Goal: Task Accomplishment & Management: Complete application form

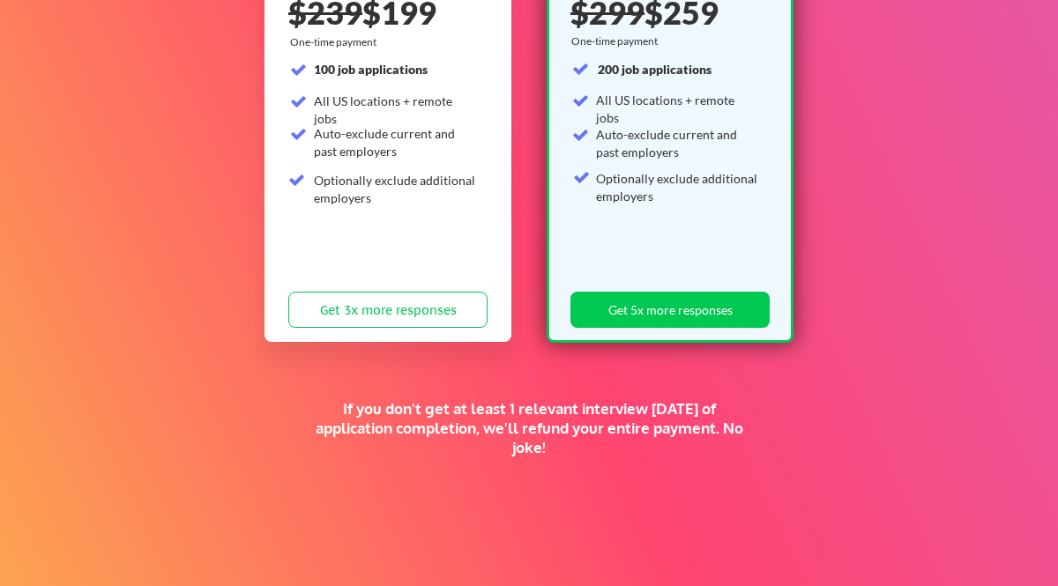
scroll to position [334, 0]
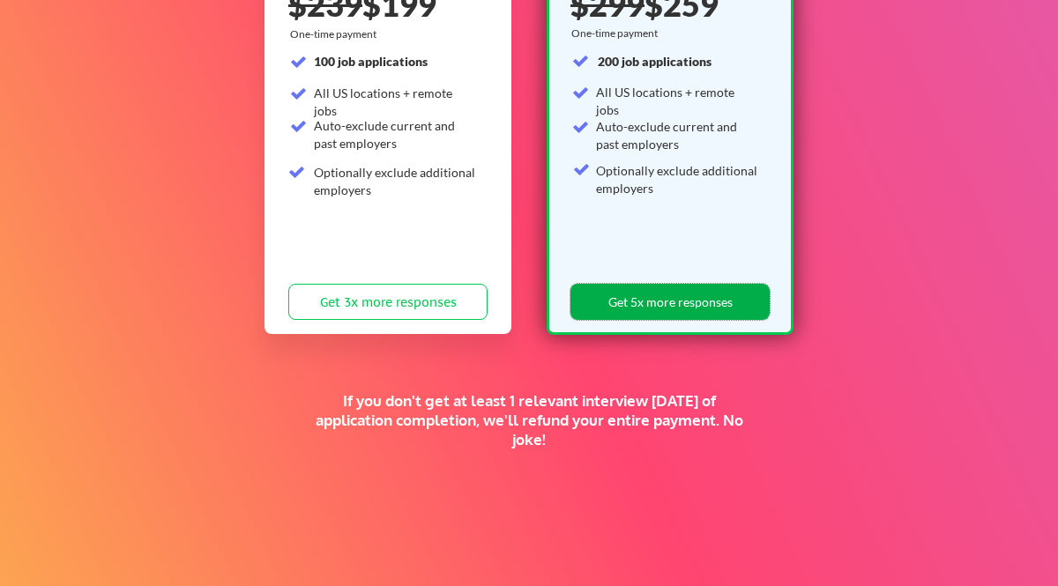
click at [634, 303] on button "Get 5x more responses" at bounding box center [670, 302] width 199 height 36
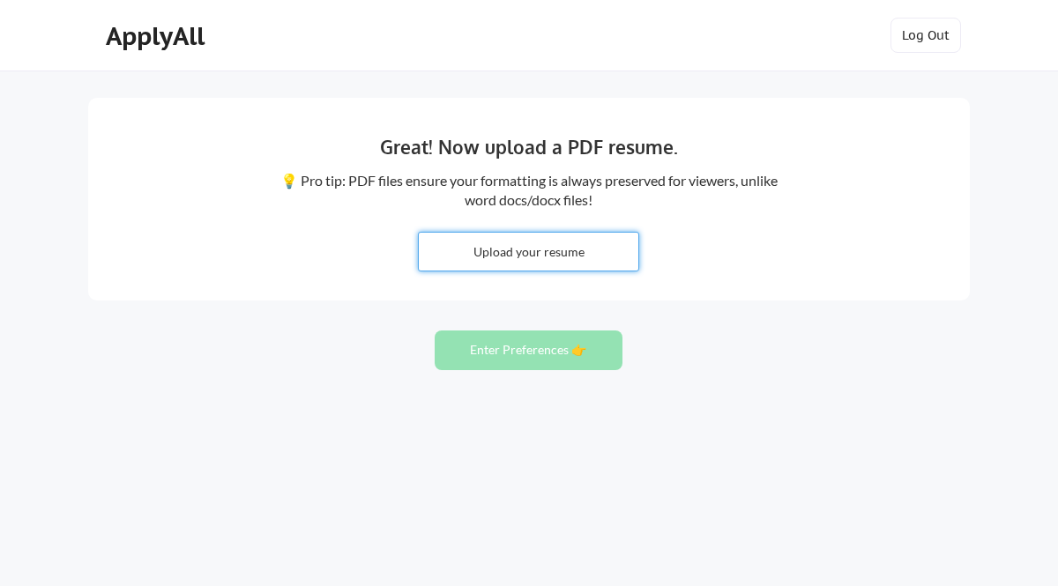
click at [561, 251] on input "file" at bounding box center [529, 252] width 220 height 38
type input "C:\fakepath\Akin Akinboro-2025 ResumeD (1).pdf"
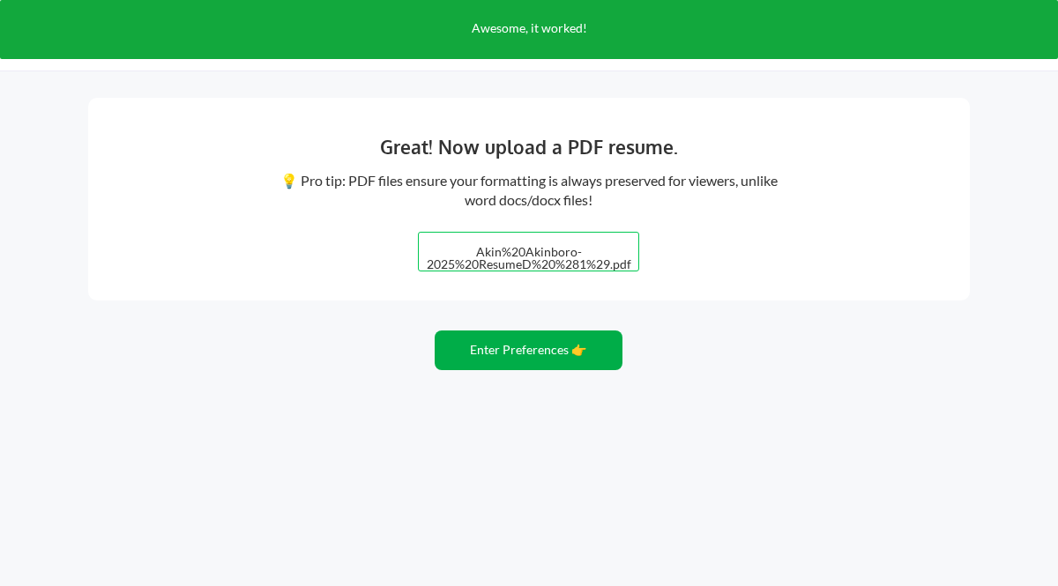
click at [501, 353] on button "Enter Preferences 👉" at bounding box center [529, 351] width 188 height 40
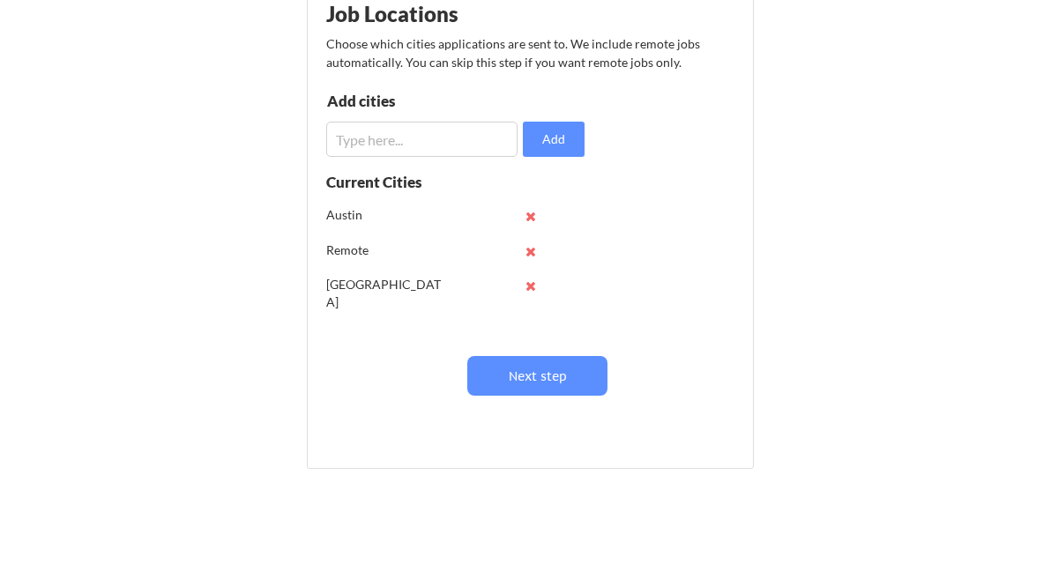
scroll to position [204, 0]
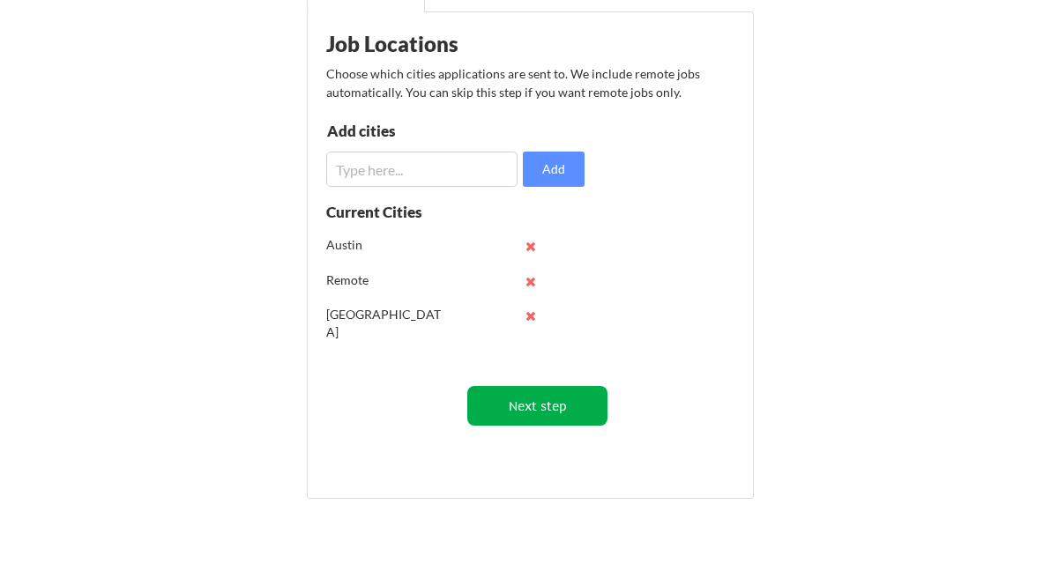
click at [509, 401] on button "Next step" at bounding box center [537, 406] width 140 height 40
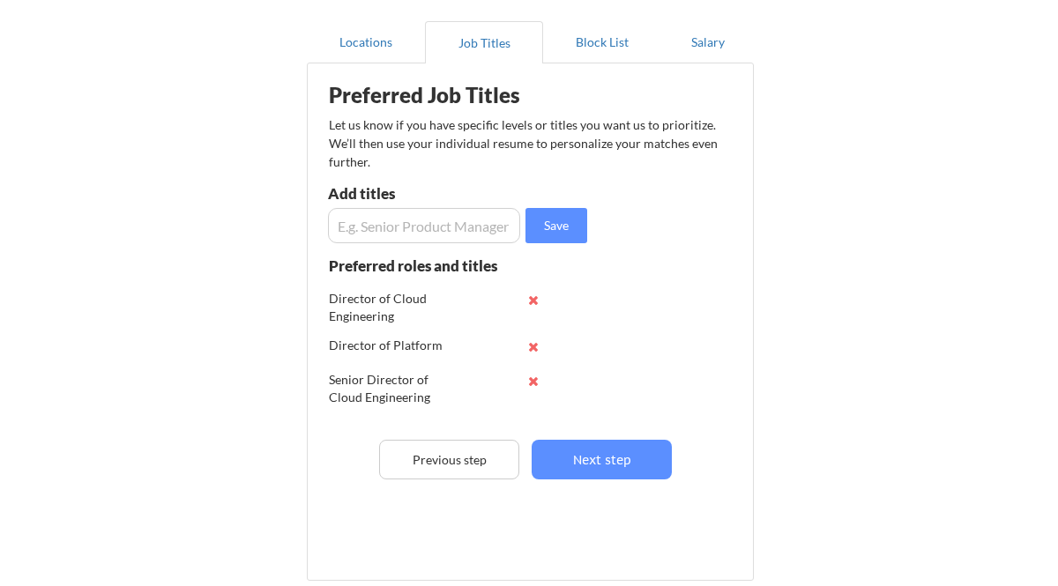
scroll to position [152, 0]
click at [388, 233] on input "input" at bounding box center [424, 226] width 192 height 35
click at [466, 332] on div "Director of Platform" at bounding box center [454, 347] width 250 height 35
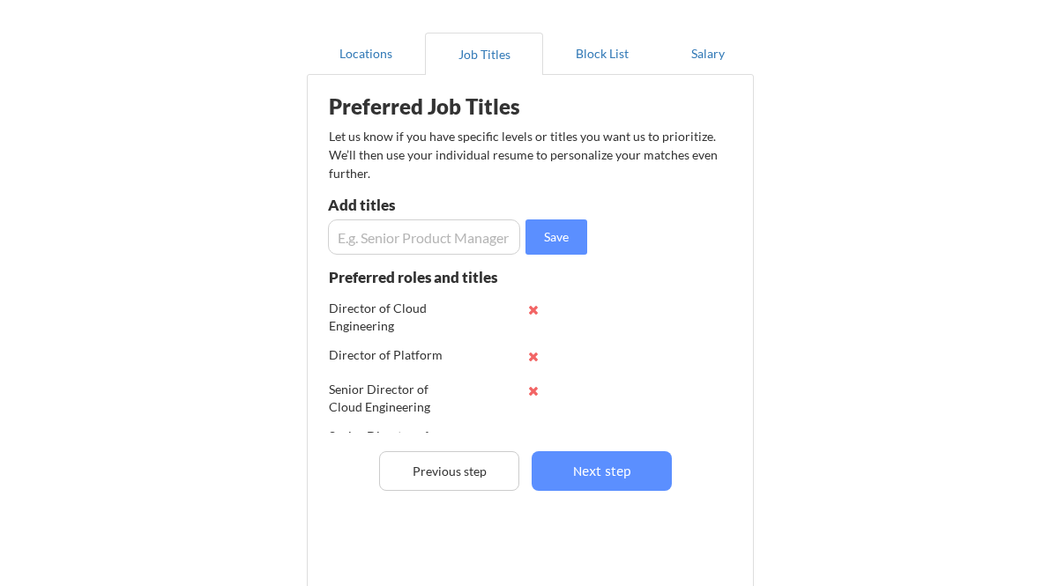
scroll to position [0, 0]
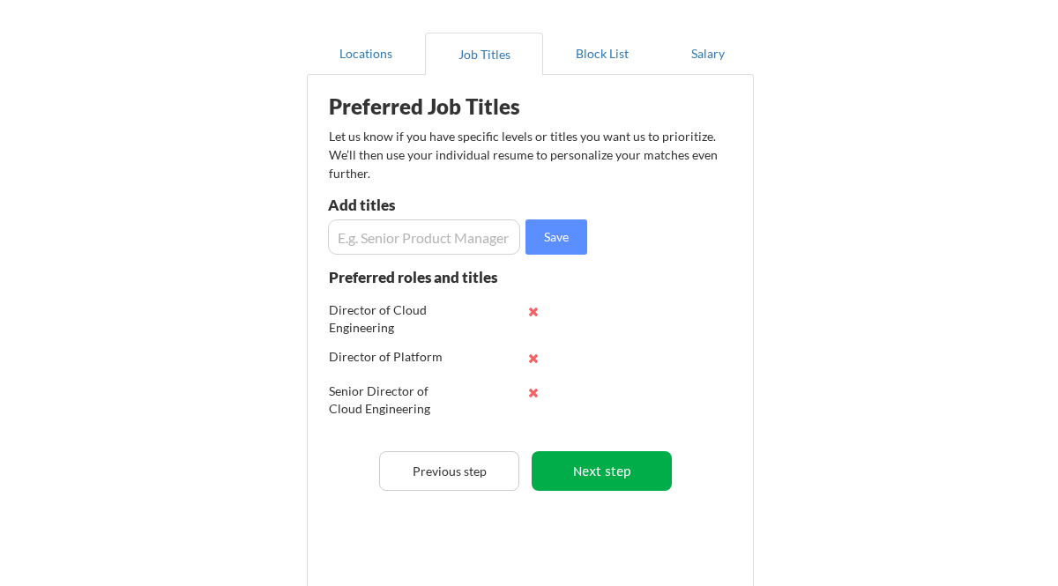
click at [598, 475] on button "Next step" at bounding box center [602, 471] width 140 height 40
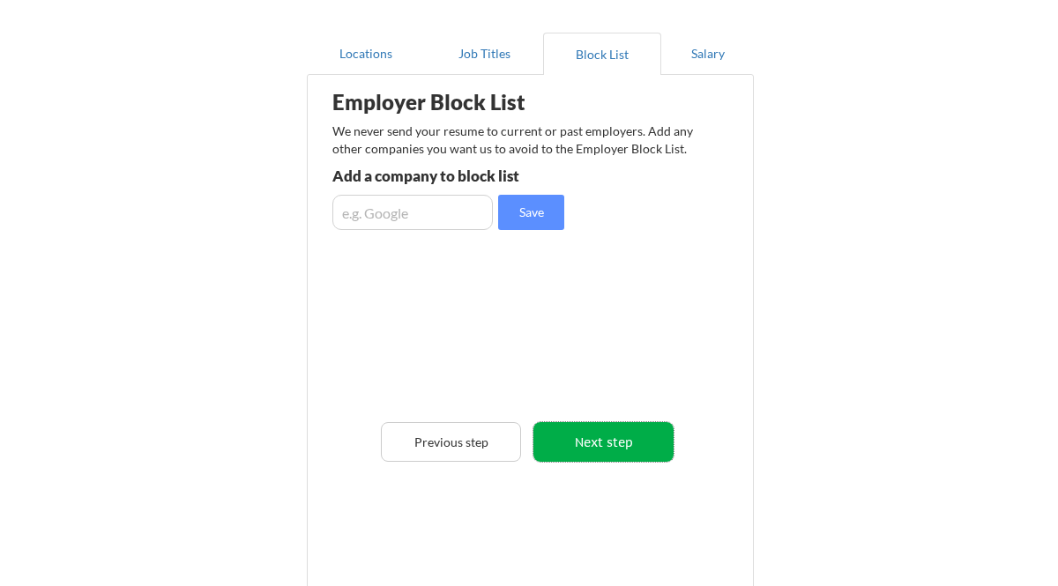
click at [603, 452] on button "Next step" at bounding box center [603, 442] width 140 height 40
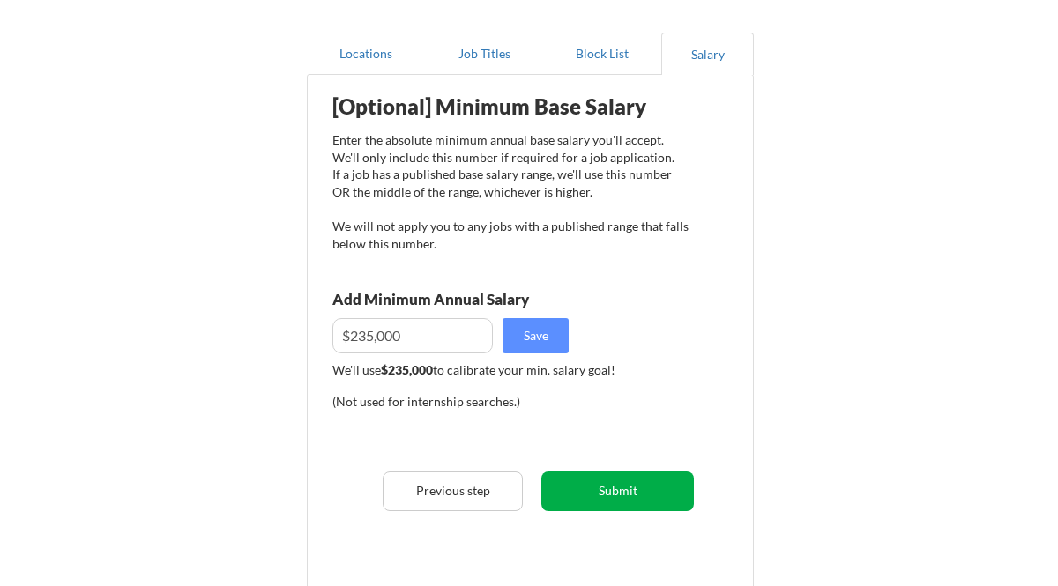
click at [607, 489] on button "Submit" at bounding box center [617, 492] width 153 height 40
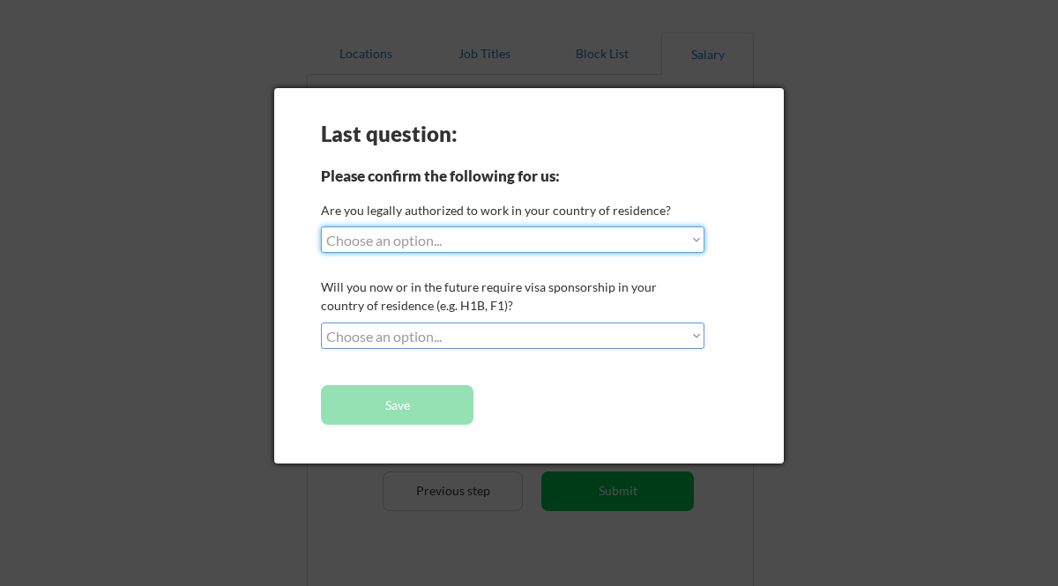
click at [519, 233] on select "Choose an option... Yes, I am a US Citizen Yes, I am a Canadian Citizen Yes, I …" at bounding box center [513, 240] width 384 height 26
select select ""yes__i_am_a_us_citizen""
click at [321, 227] on select "Choose an option... Yes, I am a US Citizen Yes, I am a Canadian Citizen Yes, I …" at bounding box center [513, 240] width 384 height 26
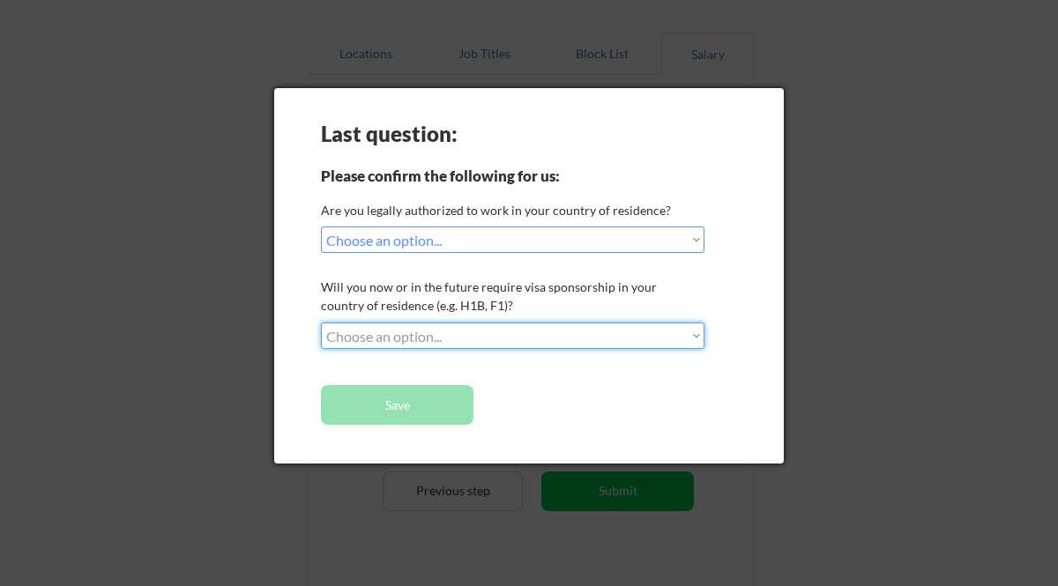
click at [484, 332] on select "Choose an option... No, I will not need sponsorship Yes, I will need sponsorship" at bounding box center [513, 336] width 384 height 26
select select ""no__i_will_not_need_sponsorship""
click at [321, 323] on select "Choose an option... No, I will not need sponsorship Yes, I will need sponsorship" at bounding box center [513, 336] width 384 height 26
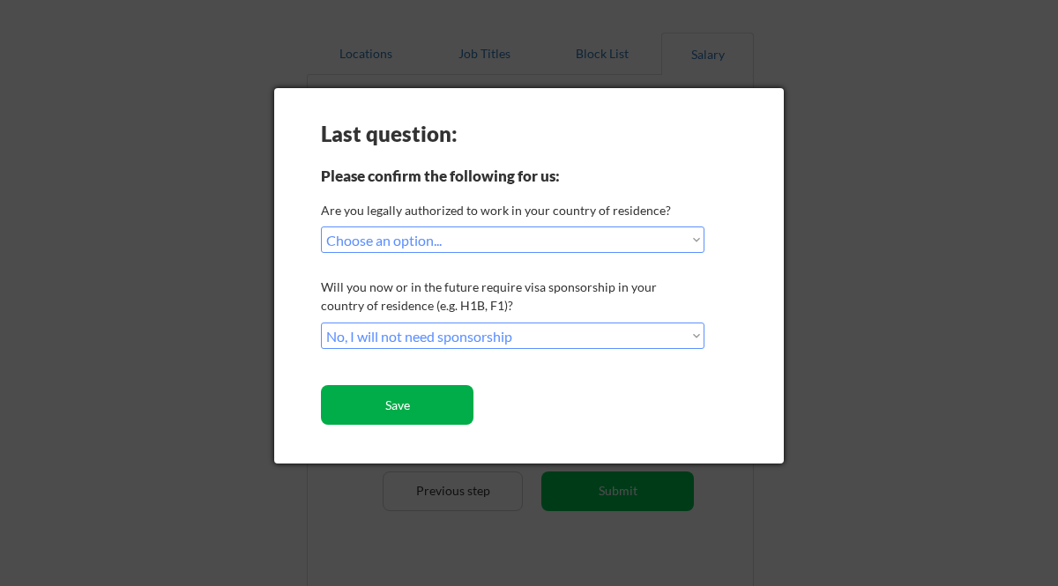
click at [402, 416] on button "Save" at bounding box center [397, 405] width 153 height 40
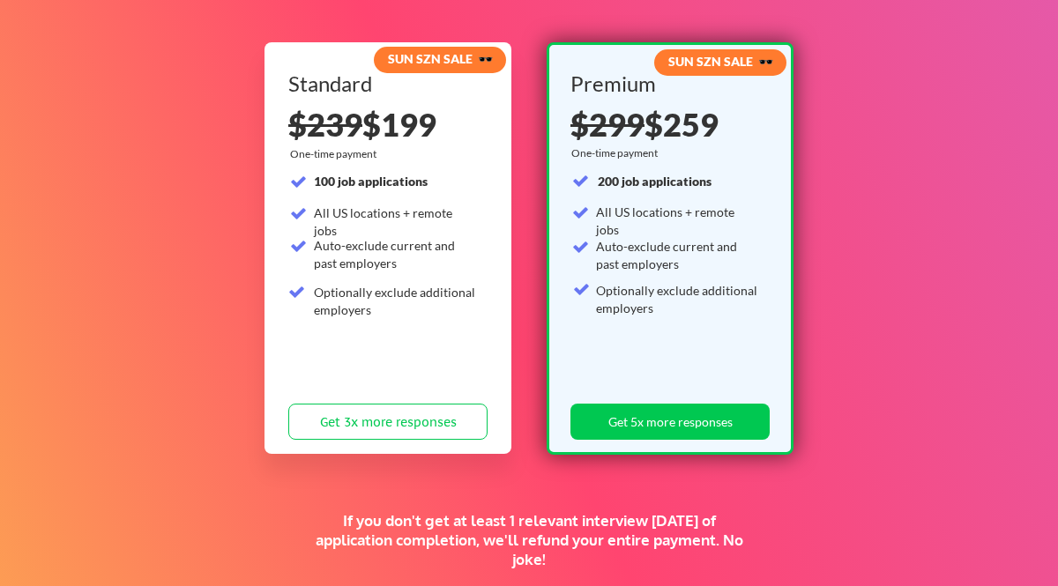
scroll to position [235, 0]
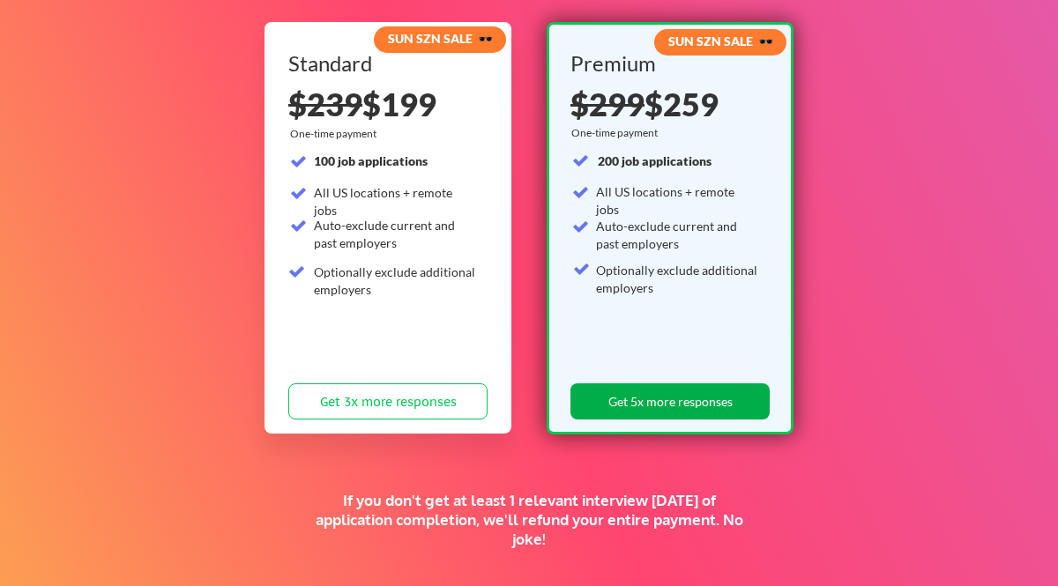
click at [626, 404] on button "Get 5x more responses" at bounding box center [670, 402] width 199 height 36
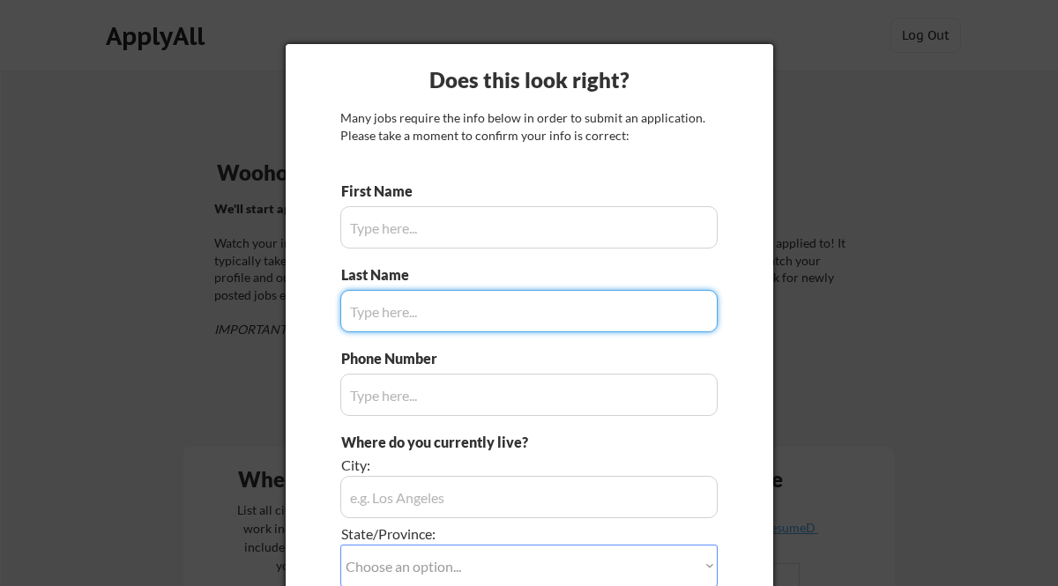
type input "Akin"
type input "[PHONE_NUMBER]"
type input "[GEOGRAPHIC_DATA]"
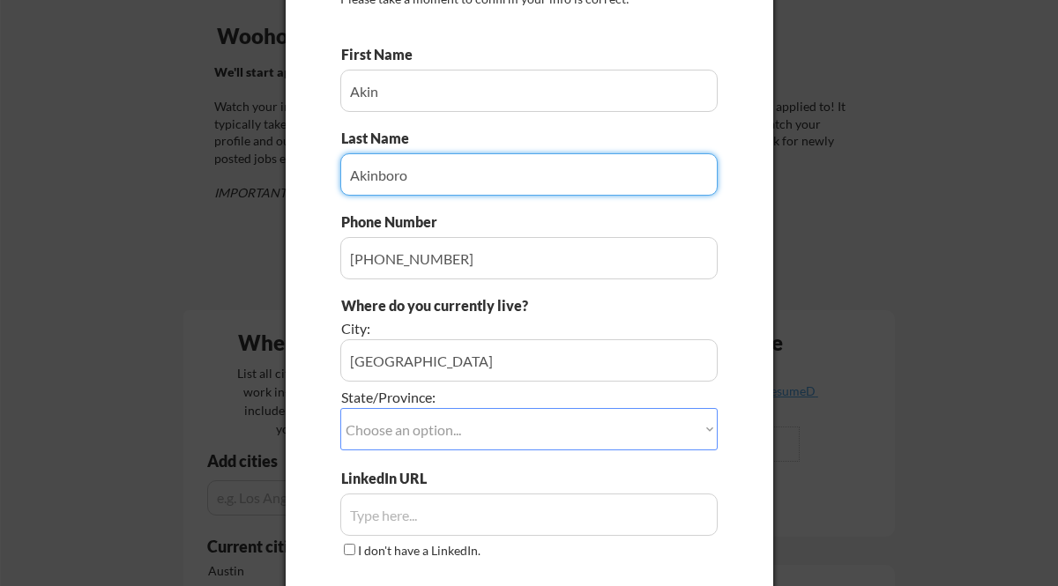
scroll to position [167, 0]
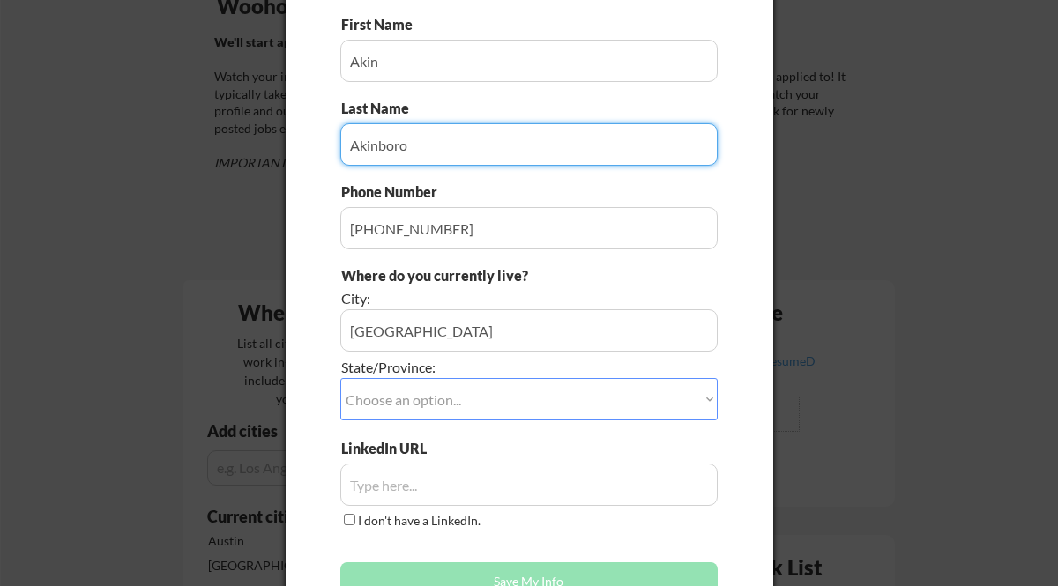
type input "Akinboro"
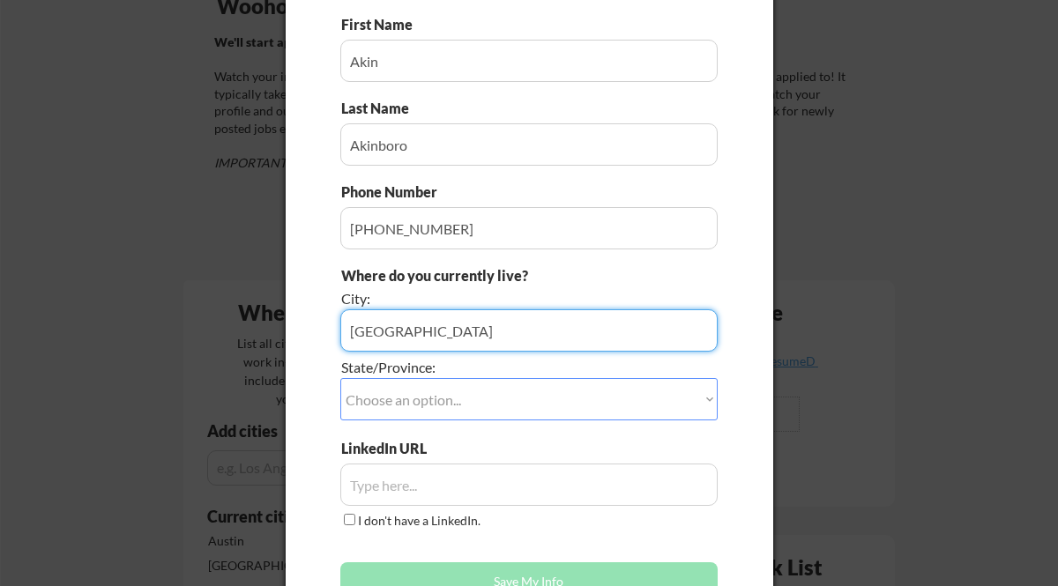
drag, startPoint x: 504, startPoint y: 332, endPoint x: 420, endPoint y: 325, distance: 84.9
click at [420, 325] on input "input" at bounding box center [528, 331] width 377 height 42
type input "[GEOGRAPHIC_DATA]"
click at [394, 406] on select "Choose an option... Other/Not Applicable [US_STATE] [US_STATE] [GEOGRAPHIC_DATA…" at bounding box center [528, 399] width 377 height 42
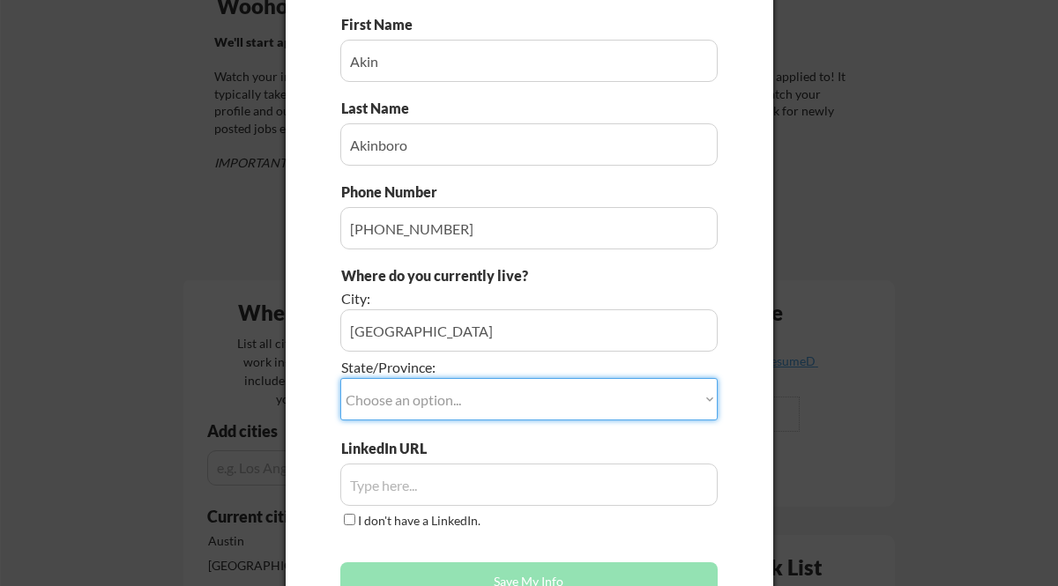
select select ""[US_STATE]""
click at [340, 378] on select "Choose an option... Other/Not Applicable [US_STATE] [US_STATE] [GEOGRAPHIC_DATA…" at bounding box center [528, 399] width 377 height 42
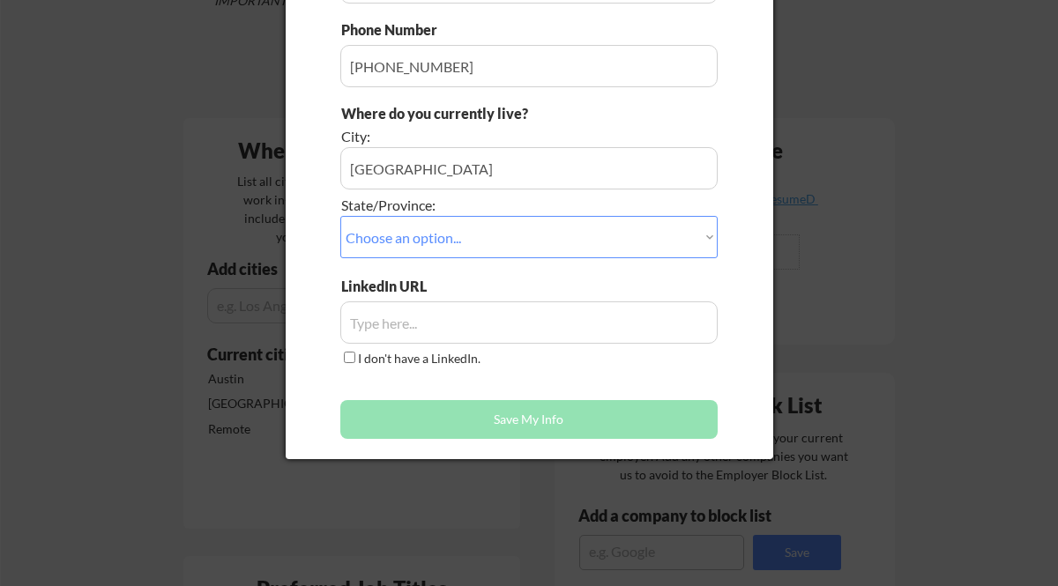
scroll to position [331, 0]
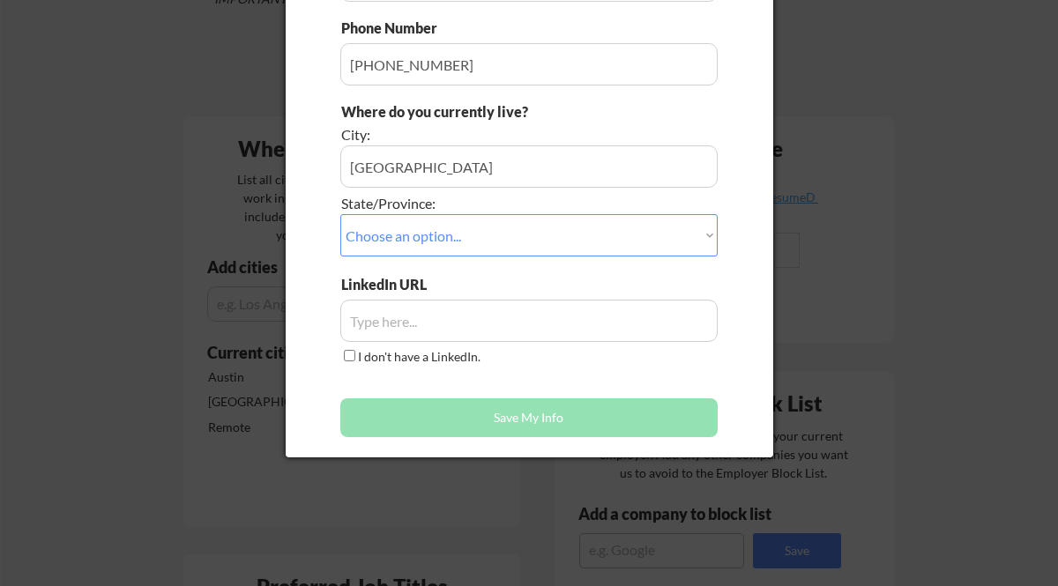
click at [392, 321] on input "input" at bounding box center [528, 321] width 377 height 42
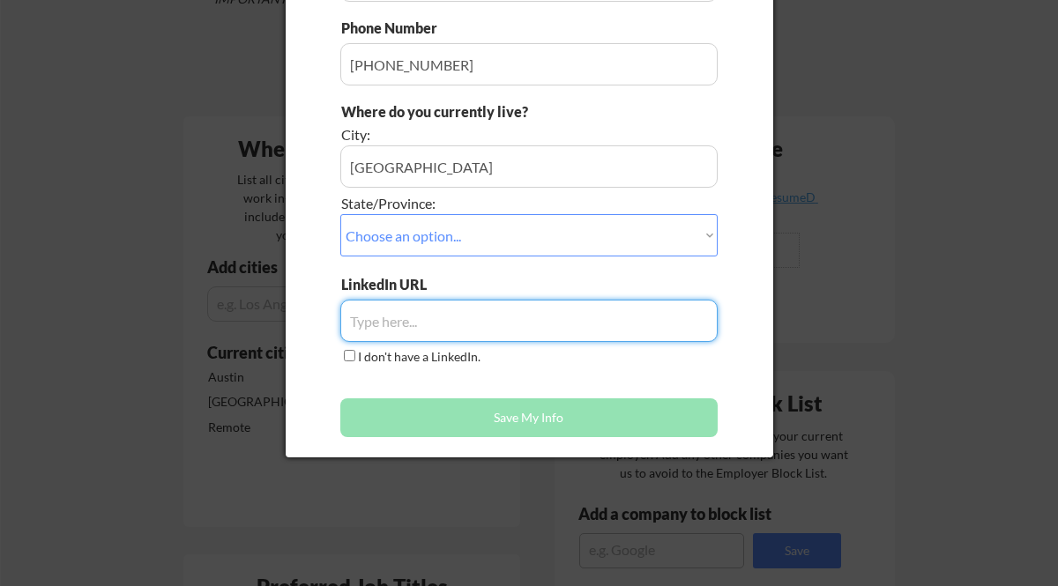
paste input "[URL][DOMAIN_NAME][PERSON_NAME]"
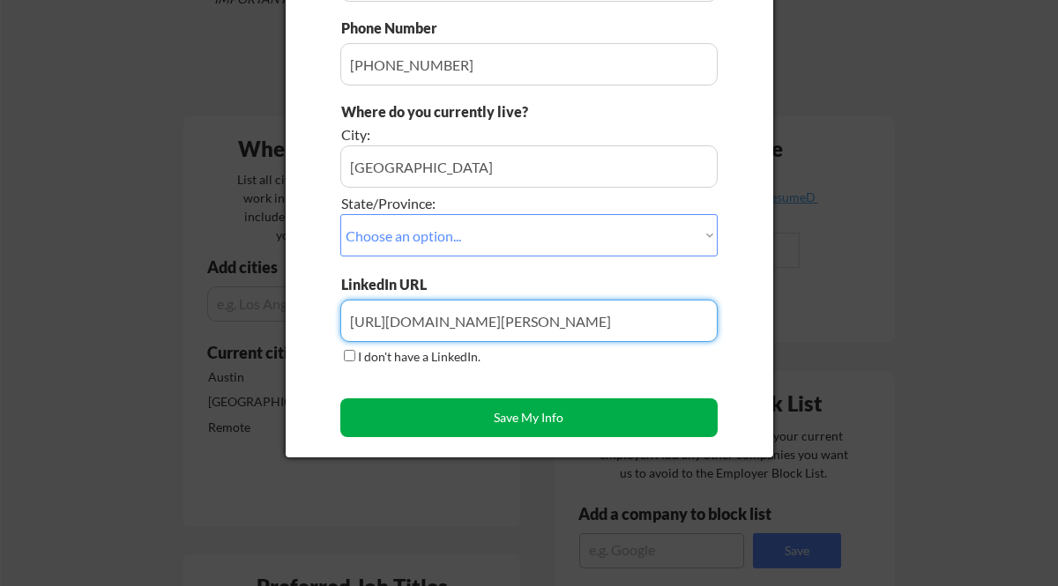
type input "[URL][DOMAIN_NAME][PERSON_NAME]"
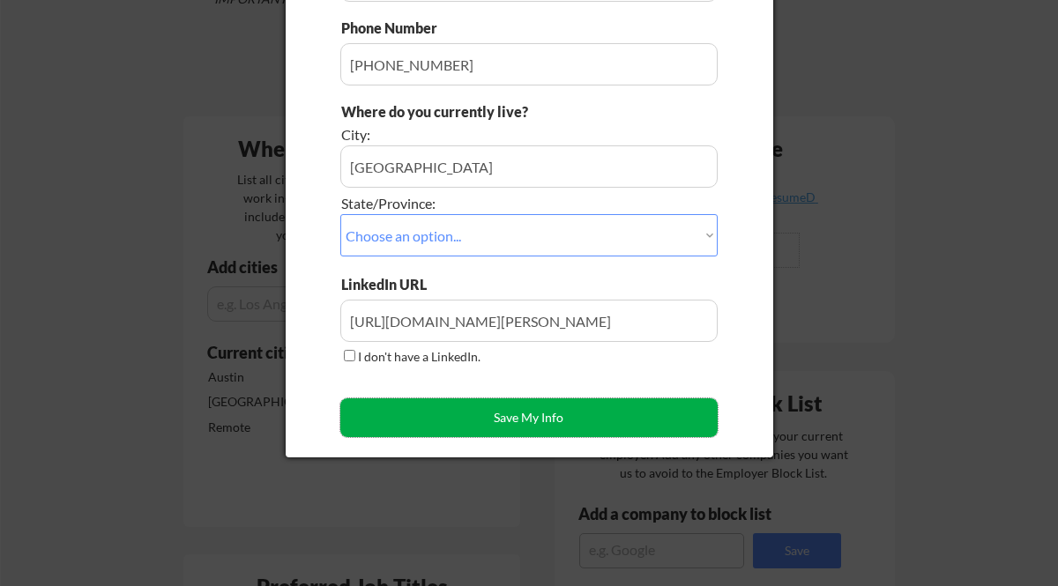
click at [435, 416] on button "Save My Info" at bounding box center [528, 418] width 377 height 39
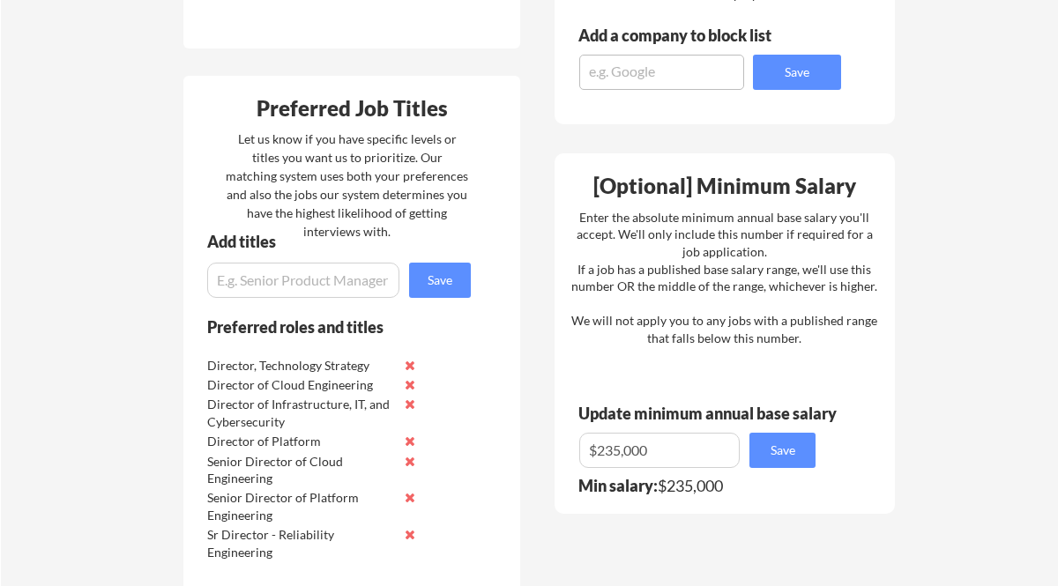
scroll to position [812, 0]
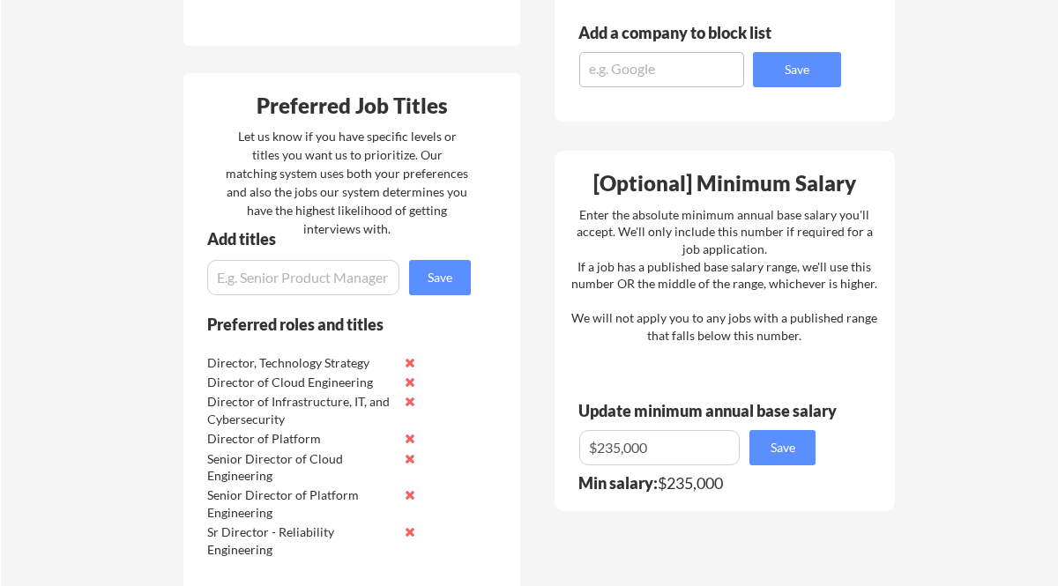
click at [306, 268] on input "input" at bounding box center [303, 277] width 192 height 35
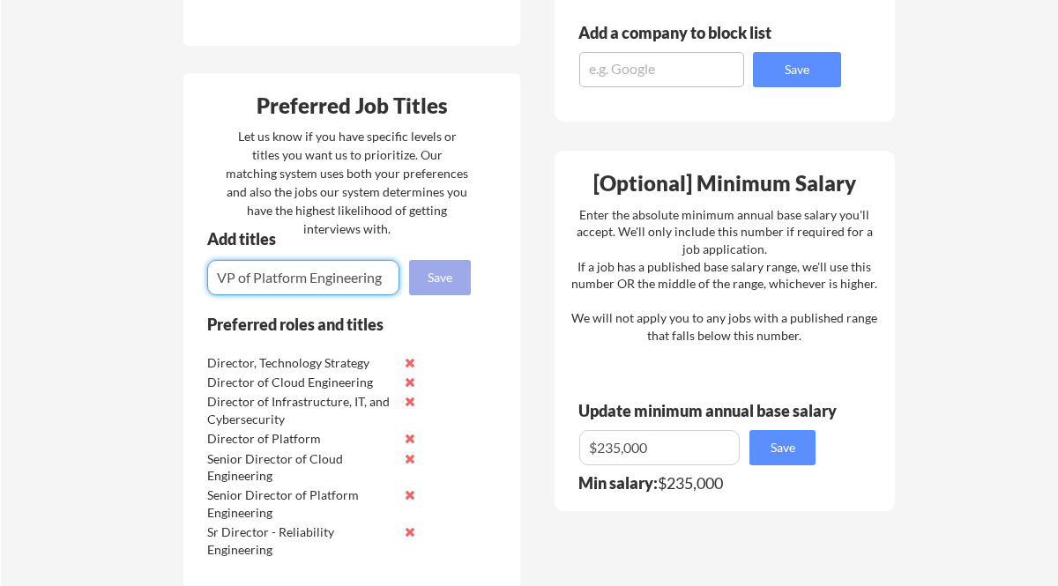
type input "VP of Platform Engineering"
click at [433, 273] on button "Save" at bounding box center [440, 277] width 62 height 35
type input "VP of Strategy"
click at [442, 274] on button "Save" at bounding box center [440, 277] width 62 height 35
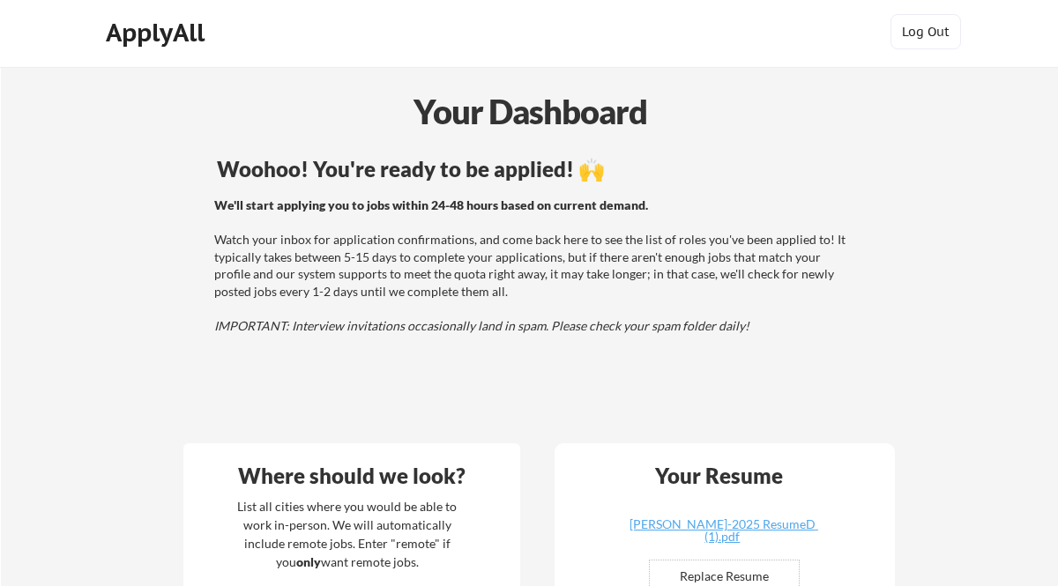
scroll to position [0, 0]
